Goal: Transaction & Acquisition: Obtain resource

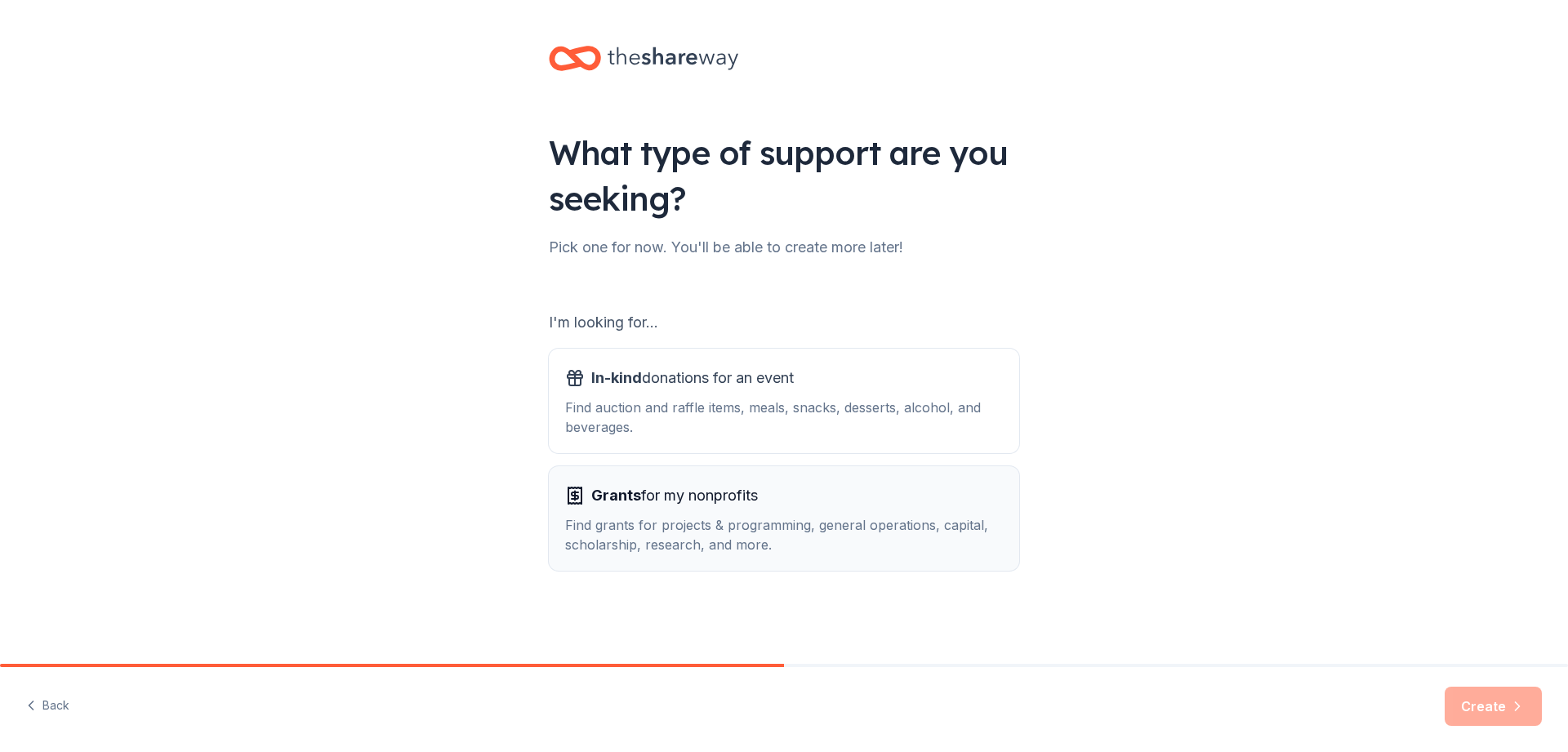
click at [653, 532] on div "Find grants for projects & programming, general operations, capital, scholarshi…" at bounding box center [784, 535] width 438 height 40
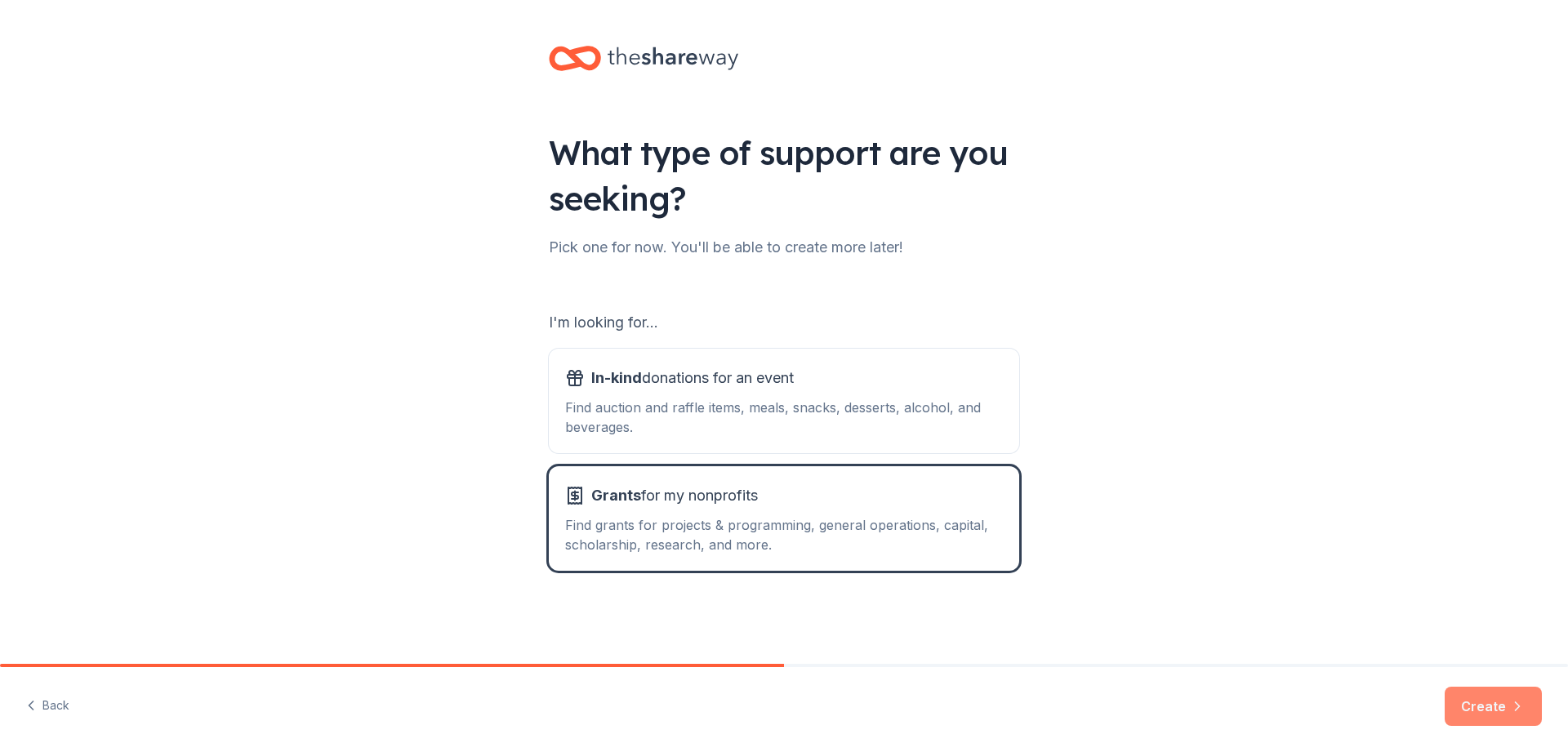
click at [1480, 689] on button "Create" at bounding box center [1494, 706] width 97 height 40
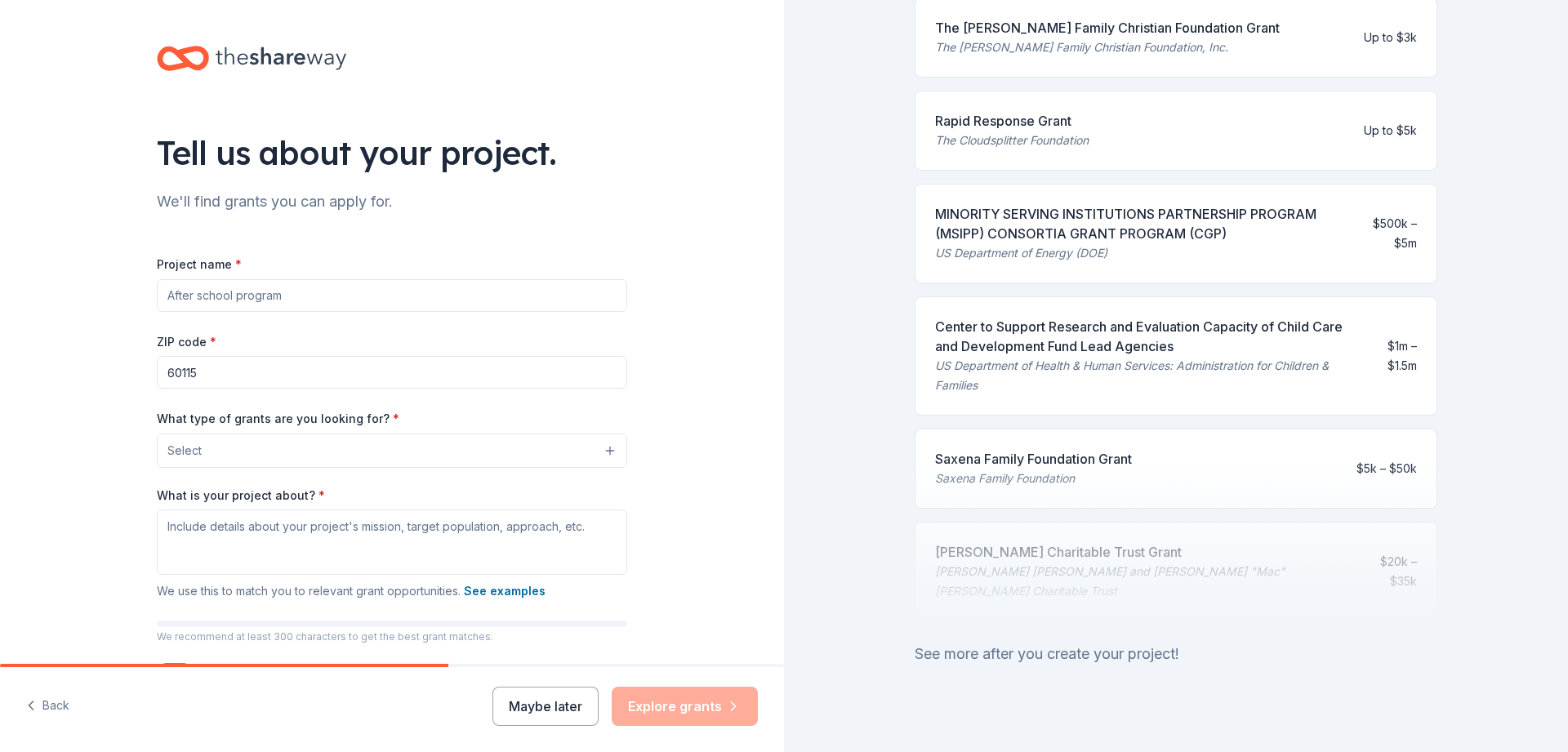
click at [222, 296] on input "Project name *" at bounding box center [391, 295] width 470 height 33
type input "Rental assistance"
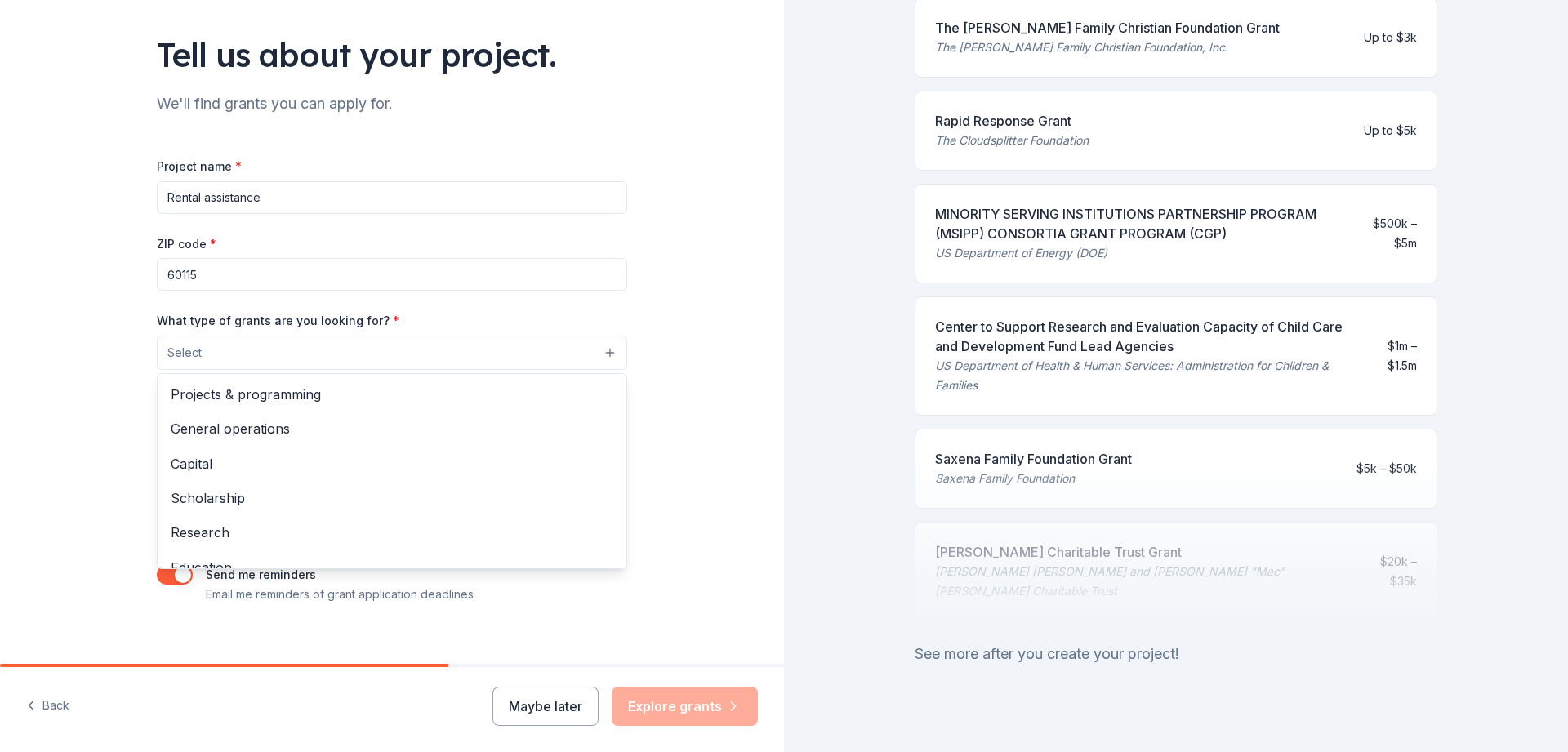
click at [608, 347] on button "Select" at bounding box center [391, 352] width 470 height 35
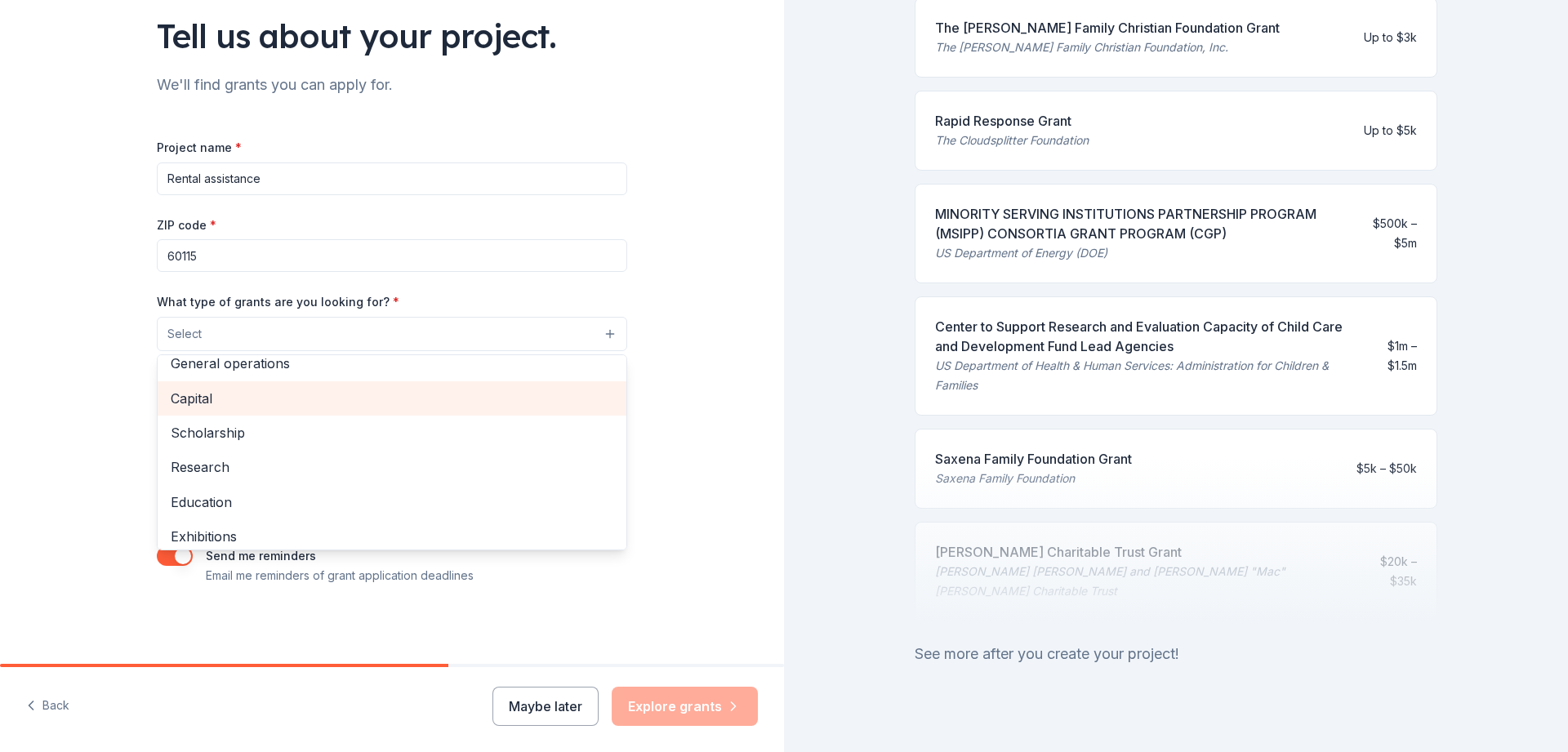
scroll to position [0, 0]
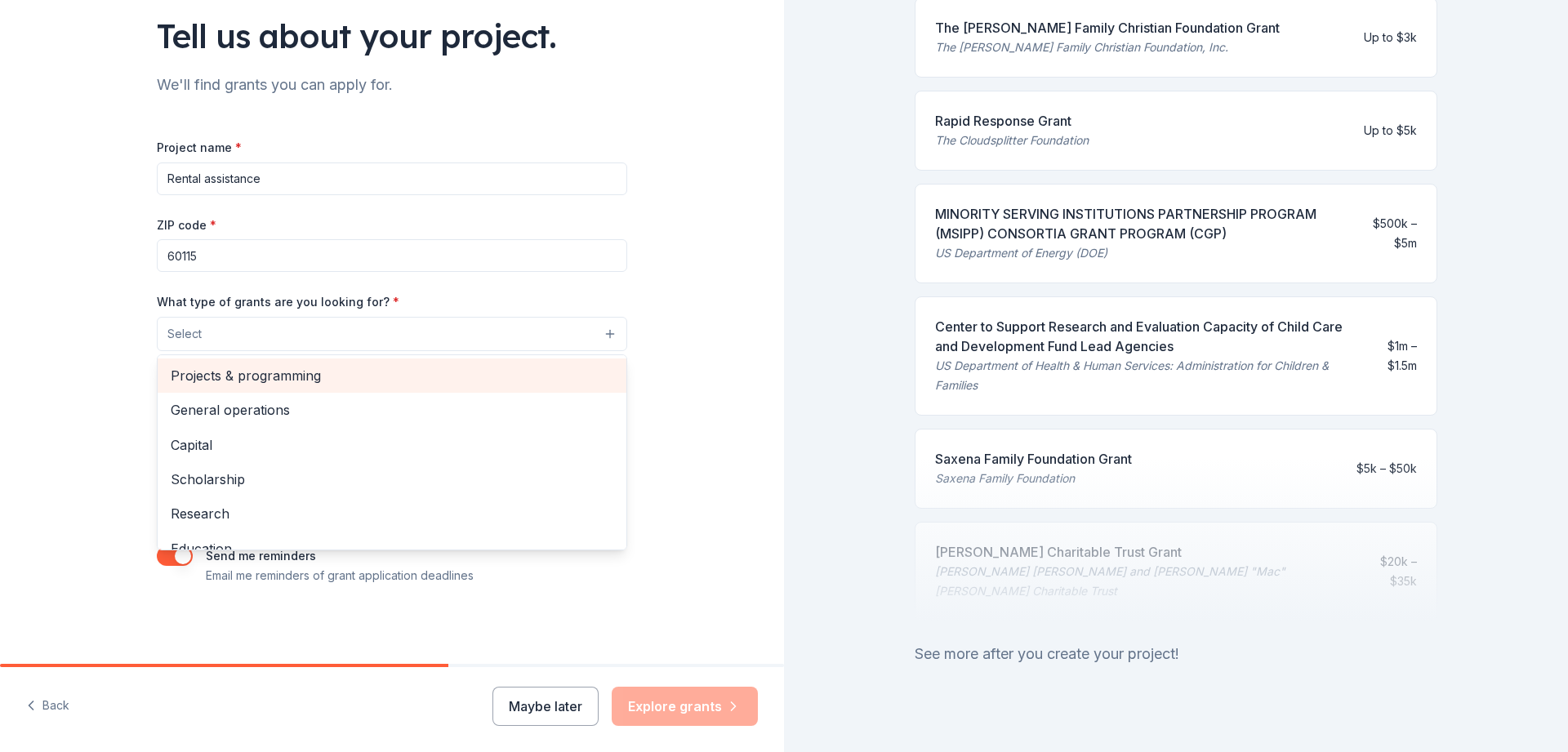
click at [262, 371] on span "Projects & programming" at bounding box center [391, 375] width 442 height 21
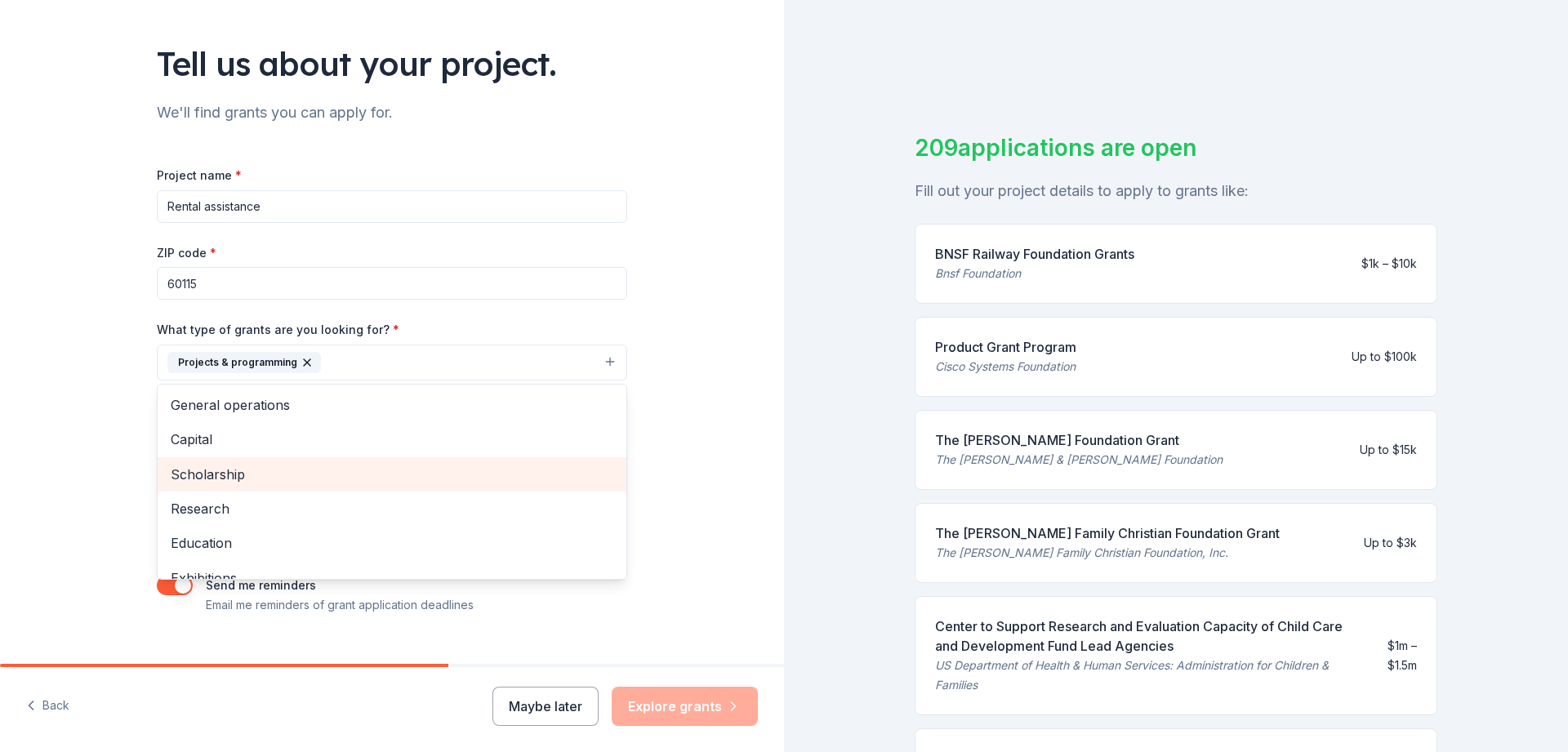
scroll to position [117, 0]
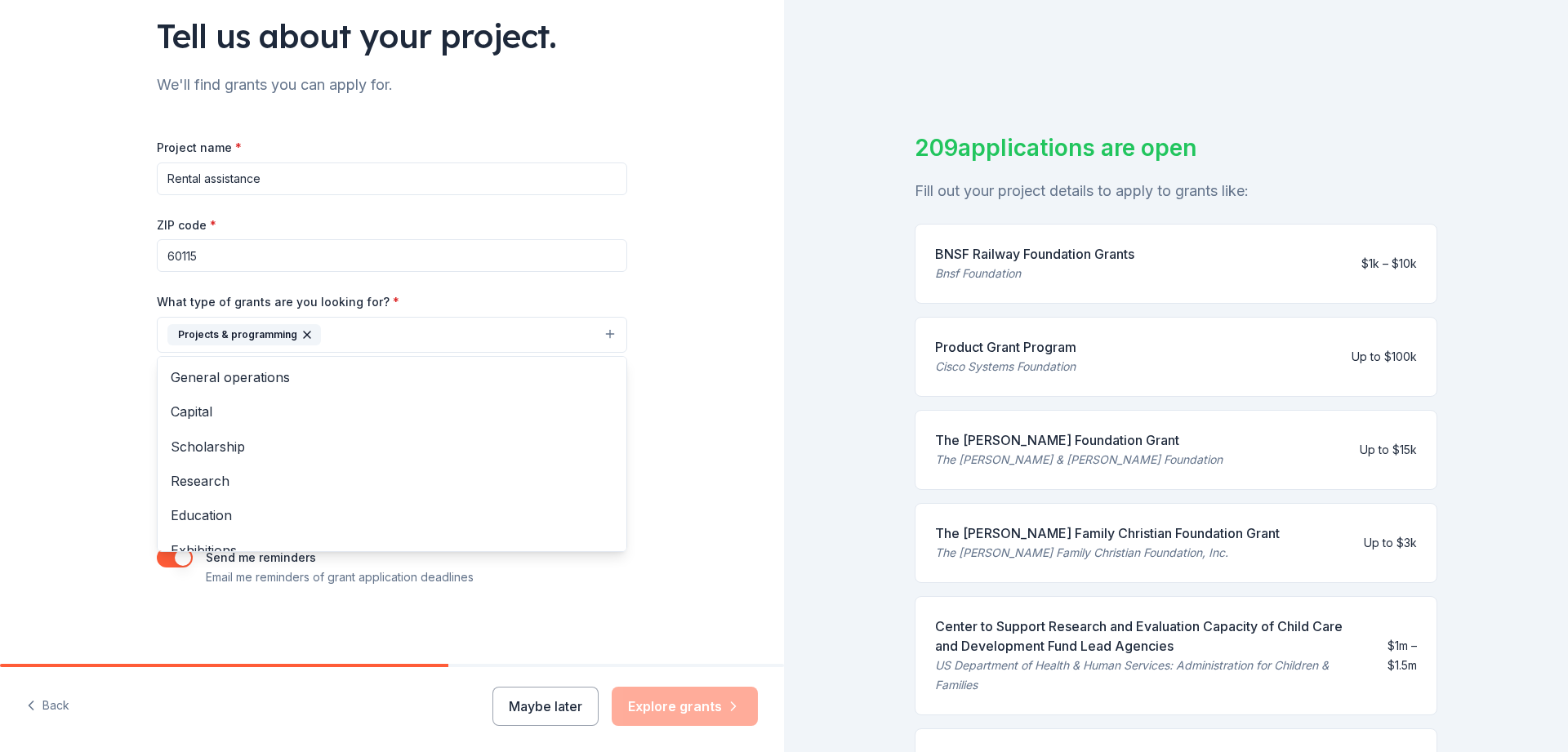
click at [692, 414] on div "Tell us about your project. We'll find grants you can apply for. Project name *…" at bounding box center [392, 274] width 784 height 783
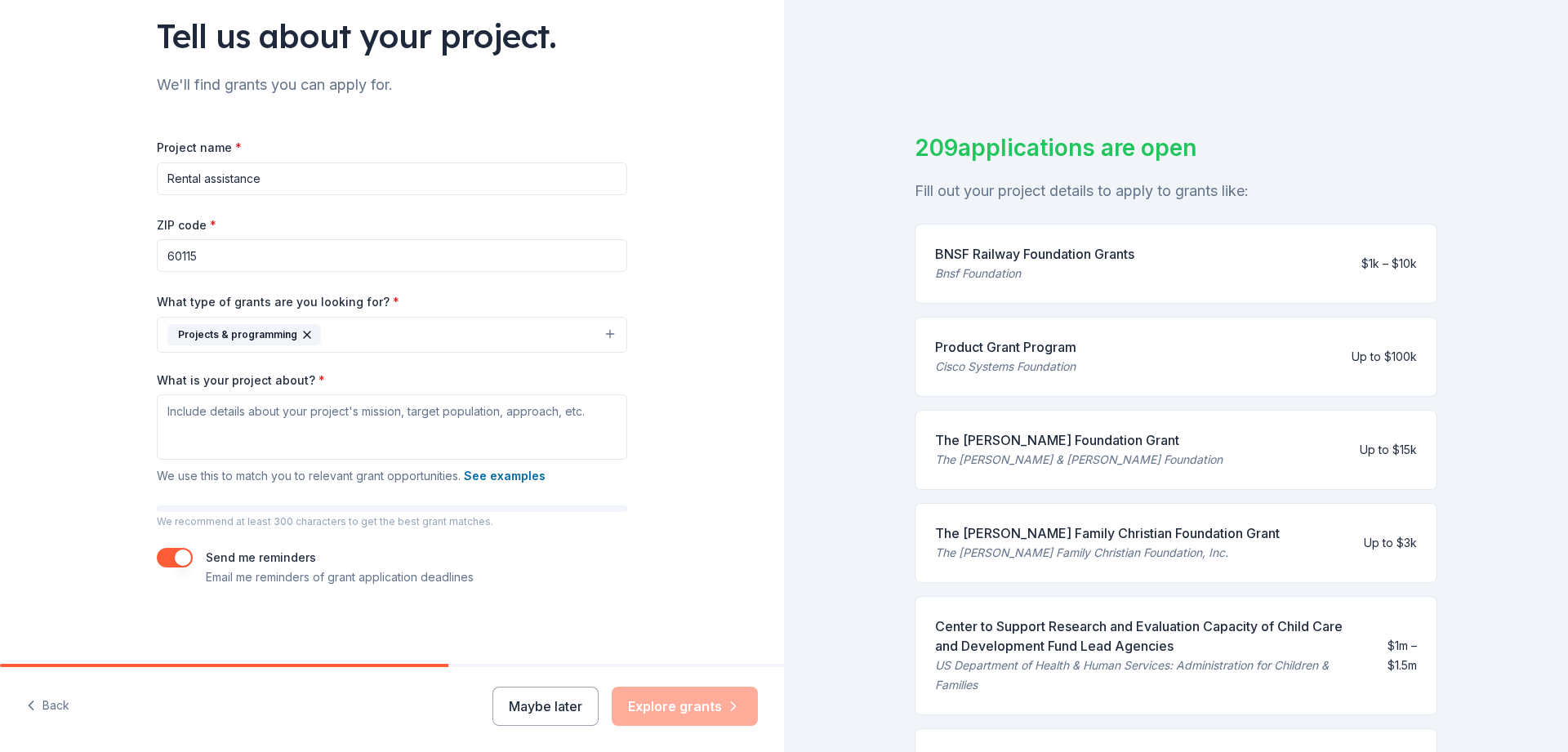
scroll to position [119, 0]
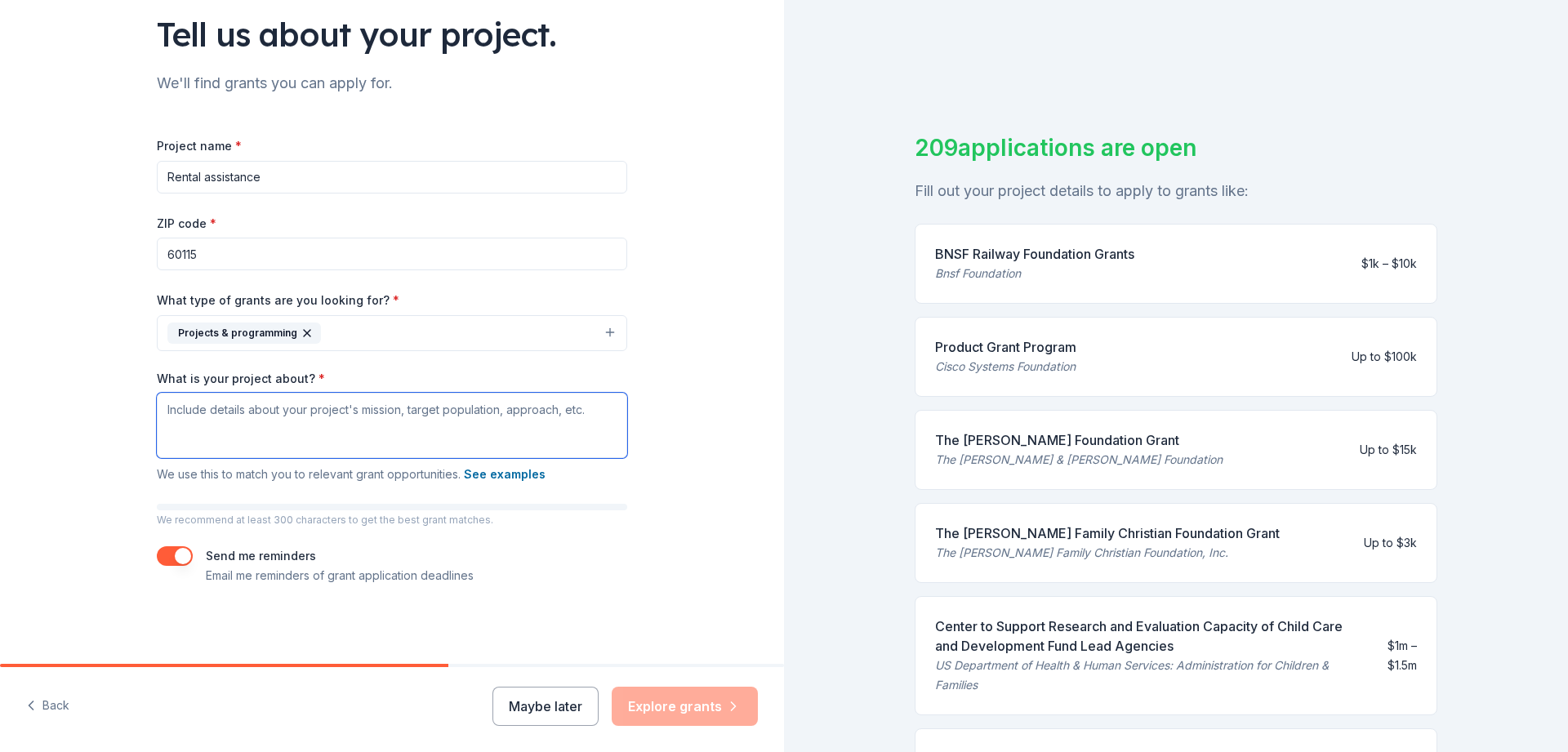
click at [259, 419] on textarea "What is your project about? *" at bounding box center [391, 425] width 470 height 65
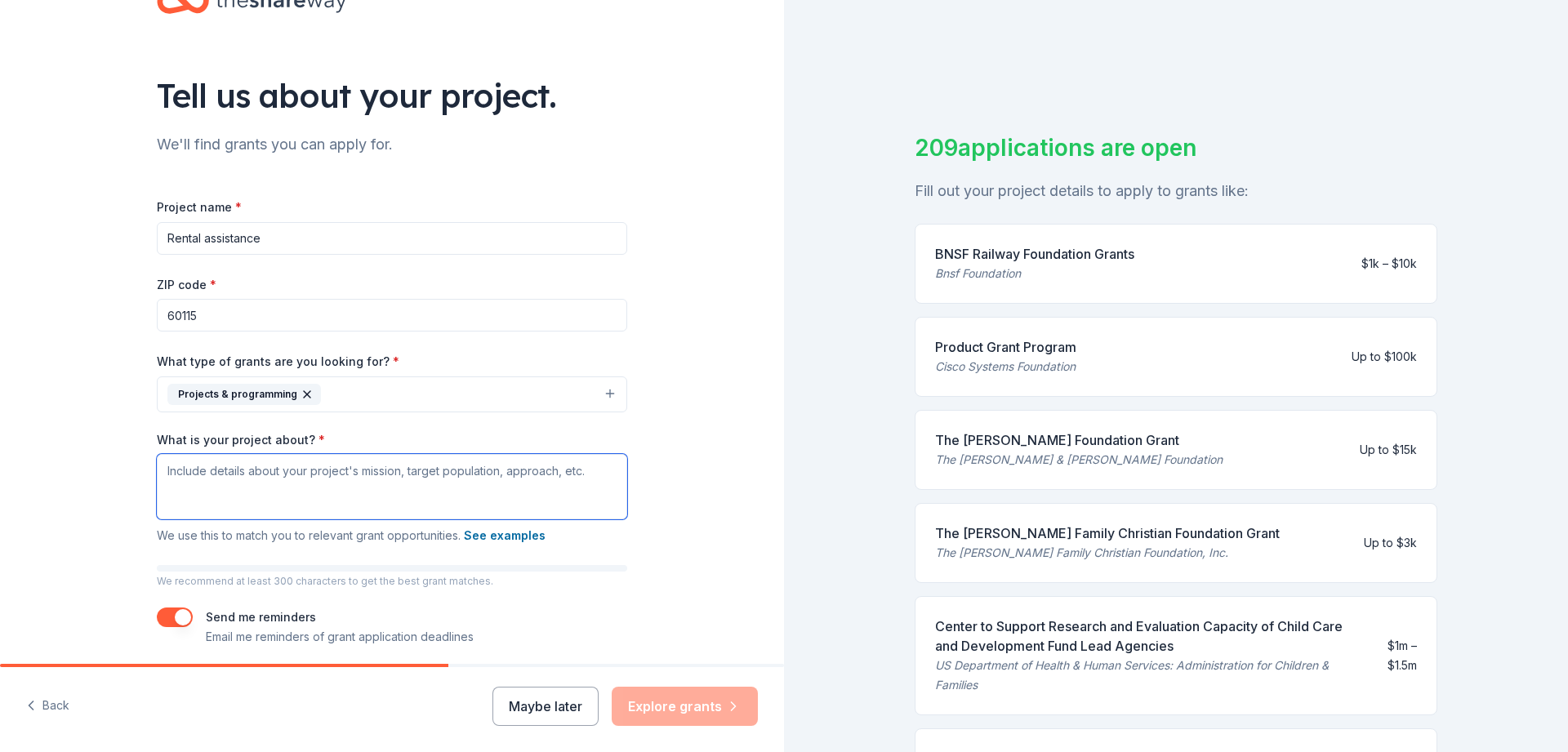
scroll to position [21, 0]
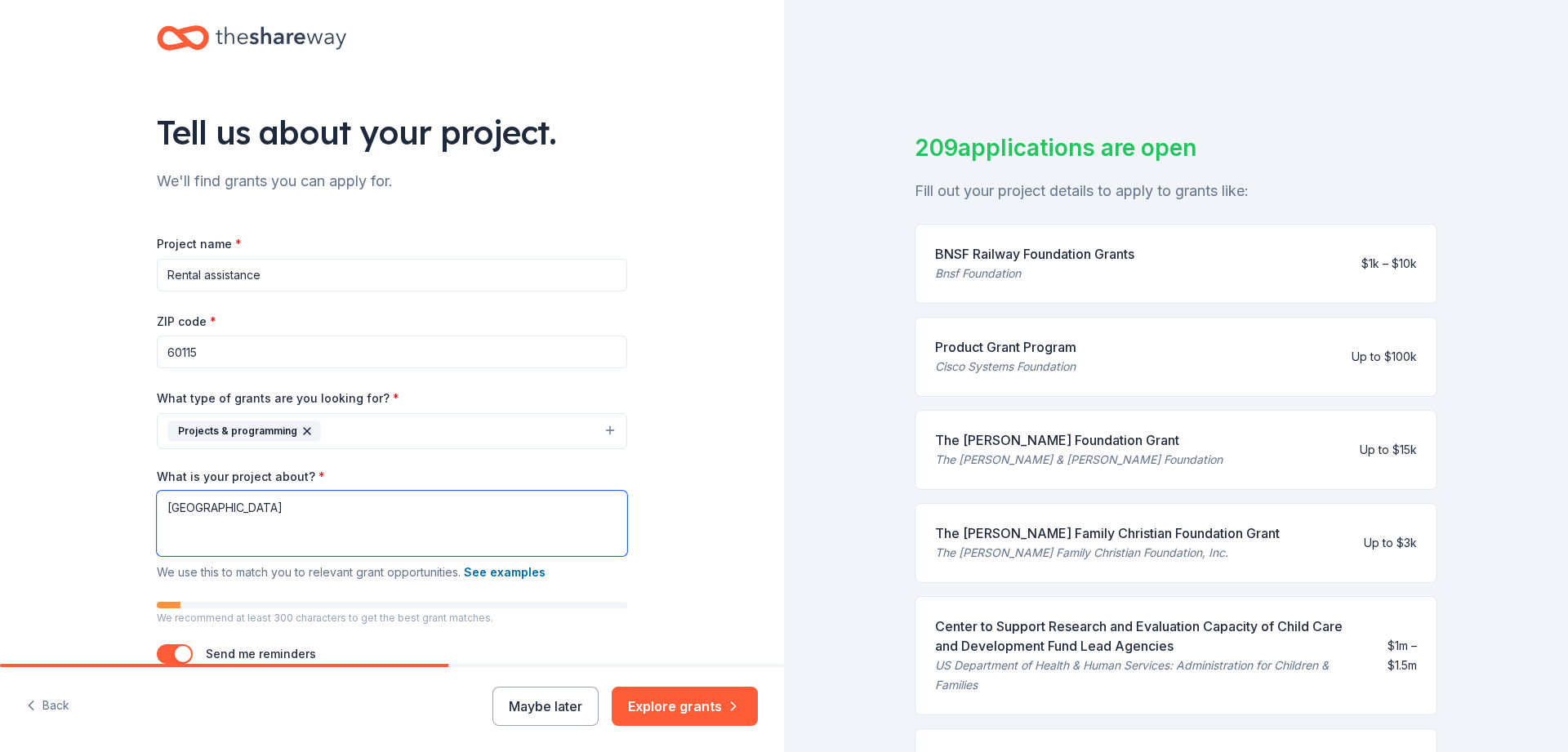
type textarea "[GEOGRAPHIC_DATA]"
